Goal: Contribute content: Add original content to the website for others to see

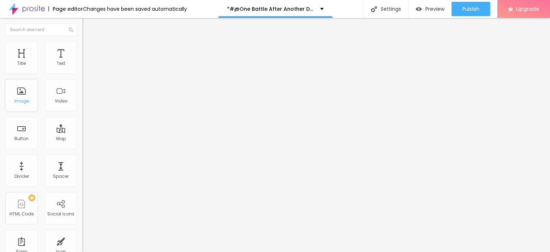
click at [21, 95] on div "Image" at bounding box center [21, 95] width 32 height 32
click at [82, 62] on span "Add image" at bounding box center [96, 59] width 29 height 6
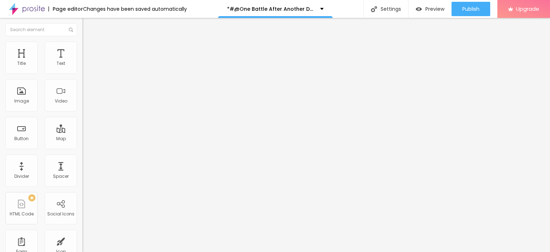
click at [88, 24] on img "button" at bounding box center [91, 26] width 6 height 6
click at [121, 60] on img at bounding box center [123, 58] width 4 height 4
click at [82, 62] on span "Add image" at bounding box center [96, 59] width 29 height 6
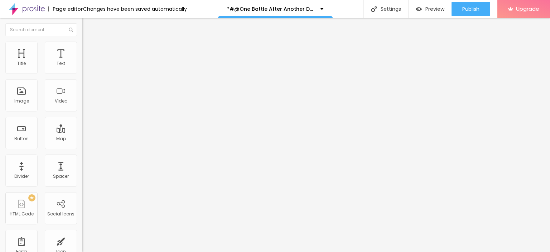
click at [88, 25] on img "button" at bounding box center [91, 26] width 6 height 6
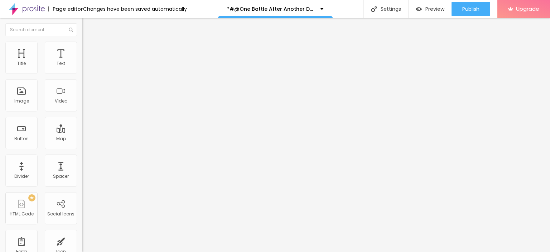
click at [88, 27] on img "button" at bounding box center [91, 26] width 6 height 6
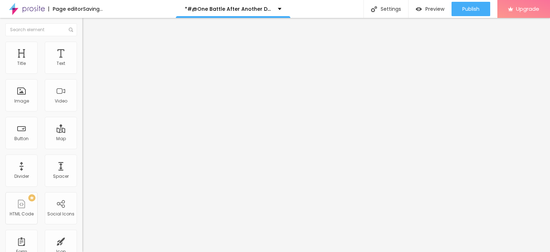
click at [82, 67] on input "Click me" at bounding box center [125, 63] width 86 height 7
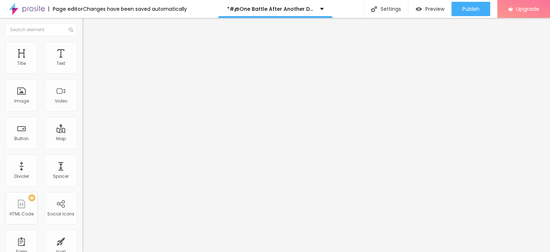
paste input "LICK HERE ▶️ One Battle After Another [2025] ]"
type input "CLICK HERE ▶️ One Battle After Another [2025] ]"
click at [82, 139] on div "URL" at bounding box center [123, 138] width 82 height 4
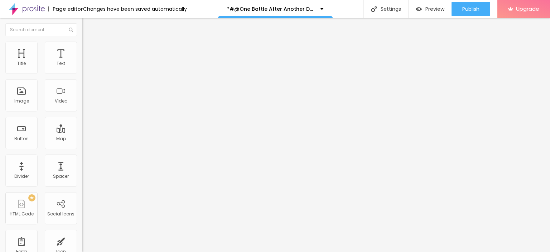
drag, startPoint x: 24, startPoint y: 143, endPoint x: 27, endPoint y: 140, distance: 4.1
click at [82, 143] on div "URL https://" at bounding box center [123, 145] width 82 height 18
paste input "[DOMAIN_NAME]/en/movie/1054867/pro"
type input "[URL][DOMAIN_NAME]"
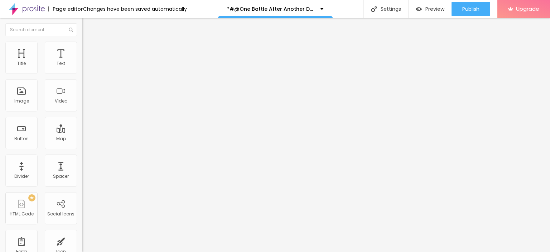
scroll to position [0, 0]
click at [82, 86] on img at bounding box center [84, 83] width 5 height 5
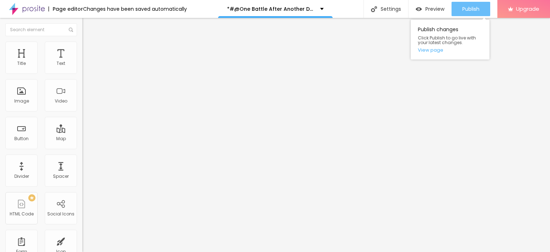
click at [468, 8] on span "Publish" at bounding box center [471, 9] width 17 height 6
click at [424, 50] on link "View page" at bounding box center [450, 50] width 65 height 5
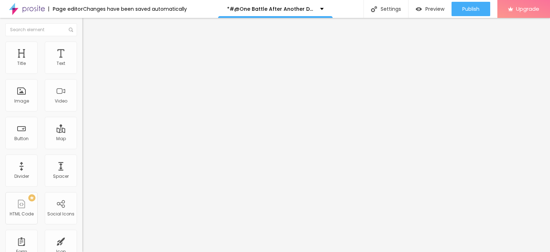
click at [34, 7] on img at bounding box center [27, 9] width 36 height 18
